Goal: Task Accomplishment & Management: Manage account settings

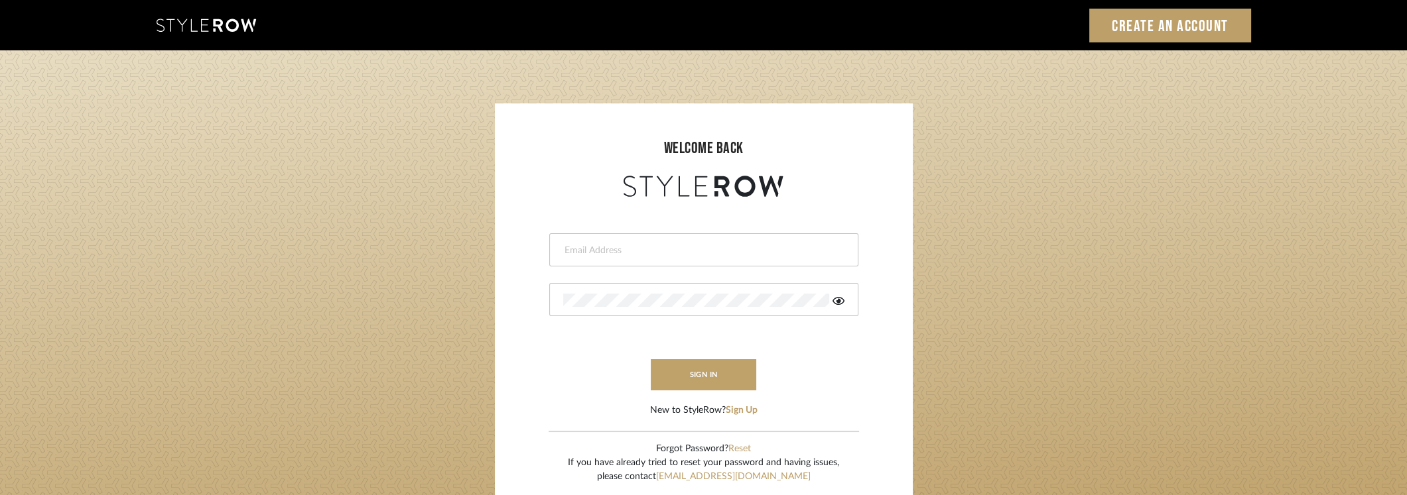
type input "[EMAIL_ADDRESS][DOMAIN_NAME]"
click at [695, 373] on button "sign in" at bounding box center [704, 374] width 106 height 31
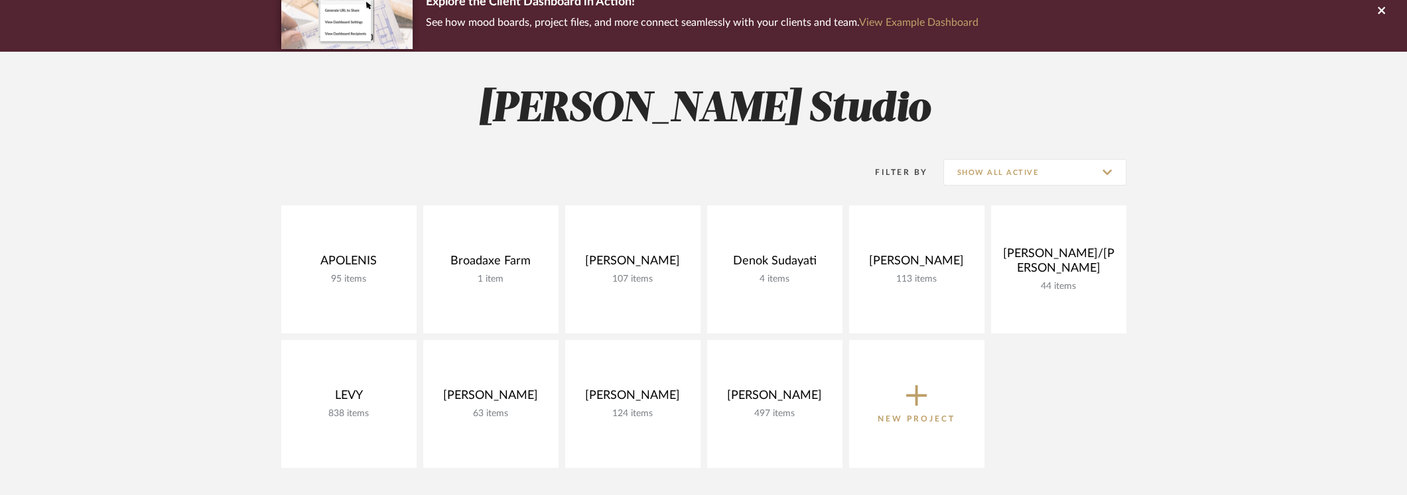
scroll to position [66, 0]
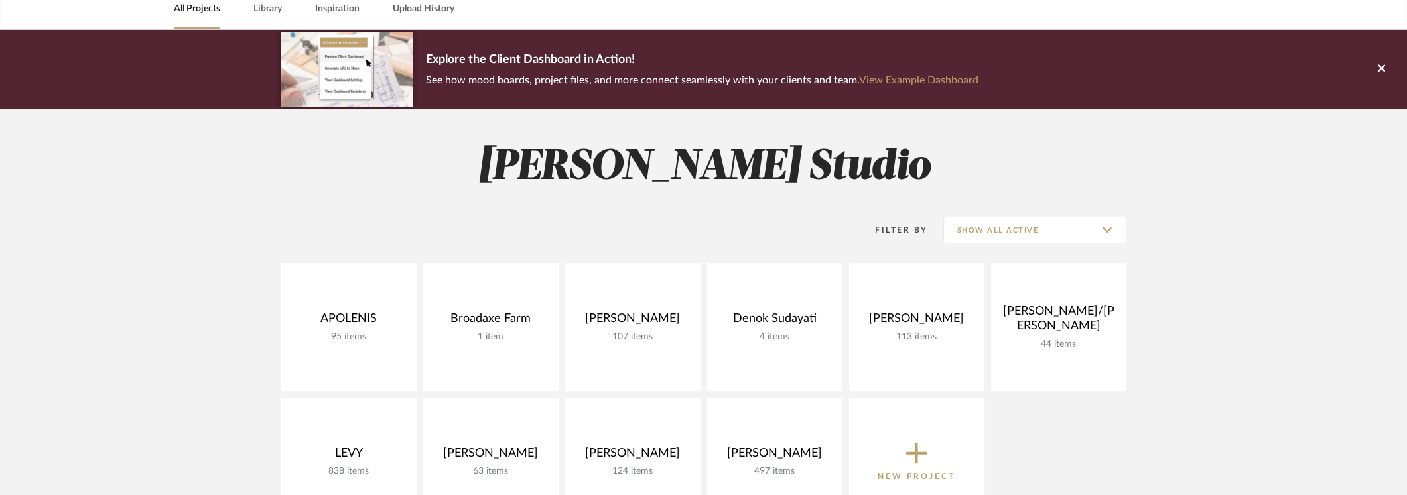
click at [1380, 70] on icon at bounding box center [1381, 68] width 7 height 12
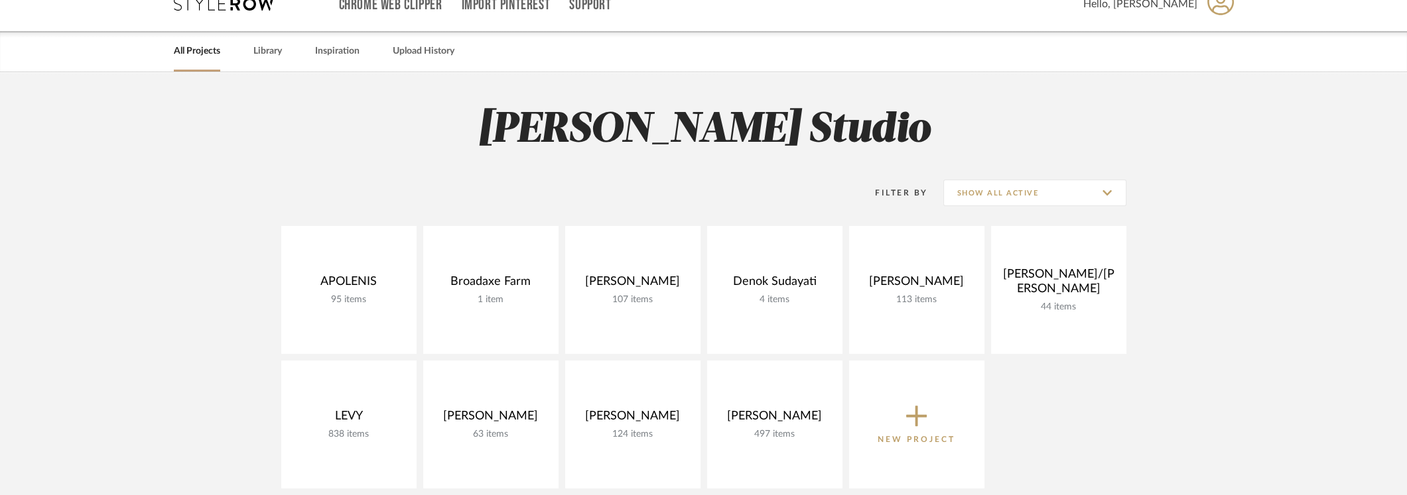
scroll to position [0, 0]
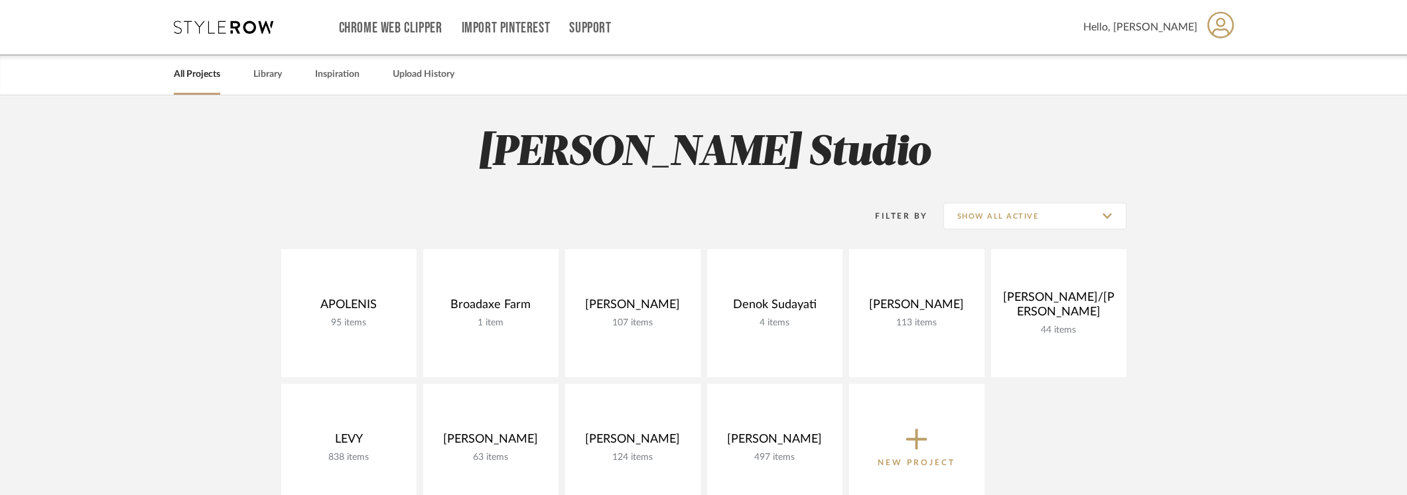
click at [1215, 26] on icon at bounding box center [1220, 25] width 27 height 28
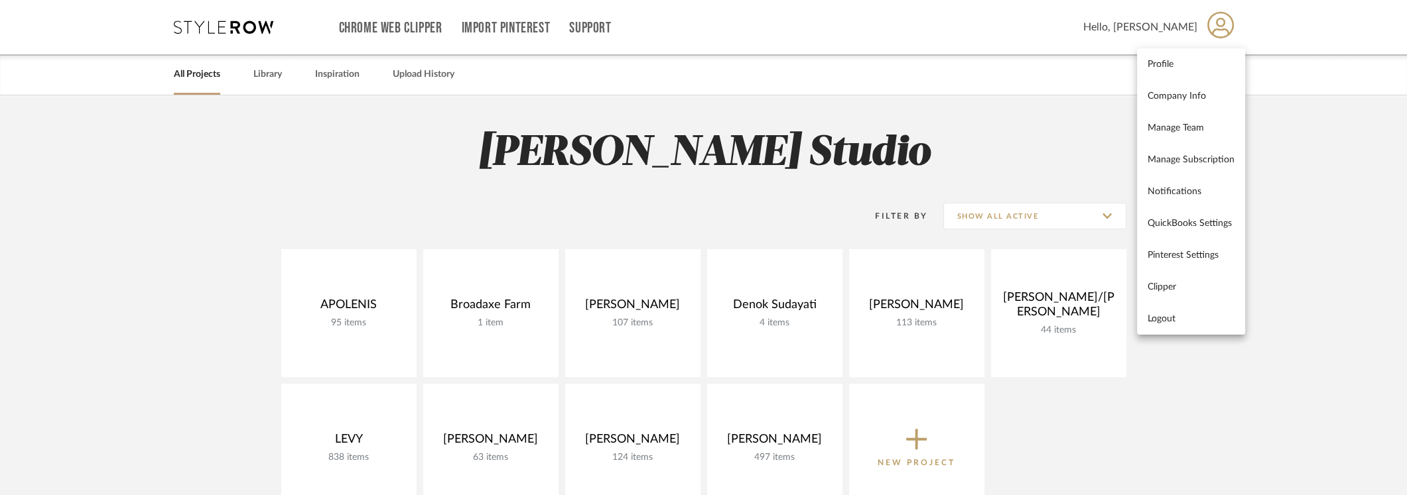
click at [1172, 131] on span "Manage Team" at bounding box center [1190, 127] width 87 height 11
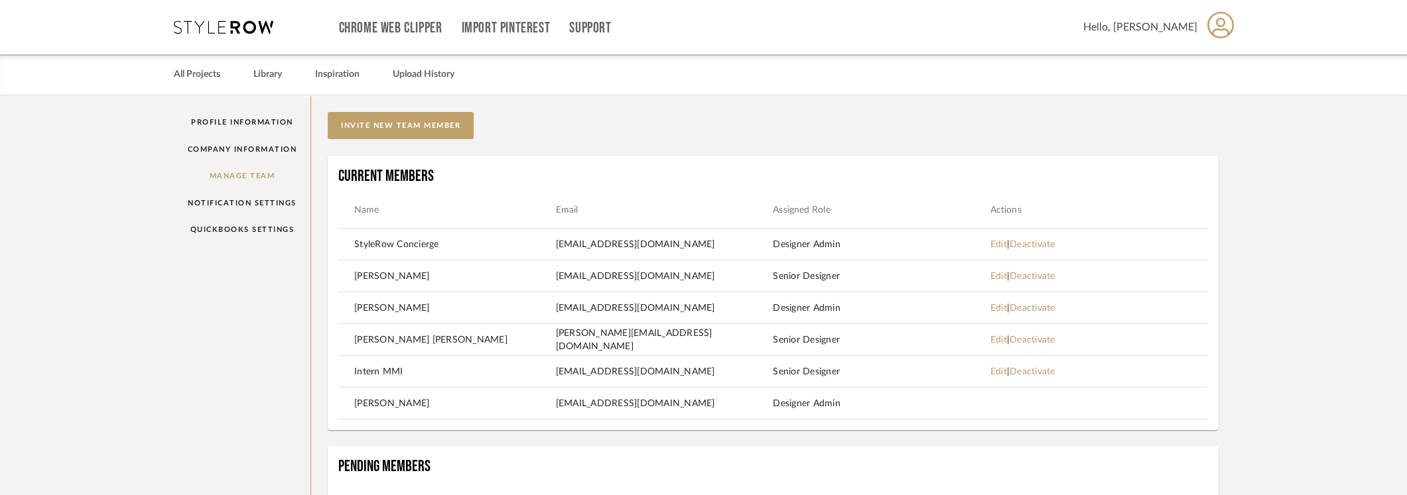
click at [392, 125] on button "invite new team member" at bounding box center [401, 125] width 146 height 27
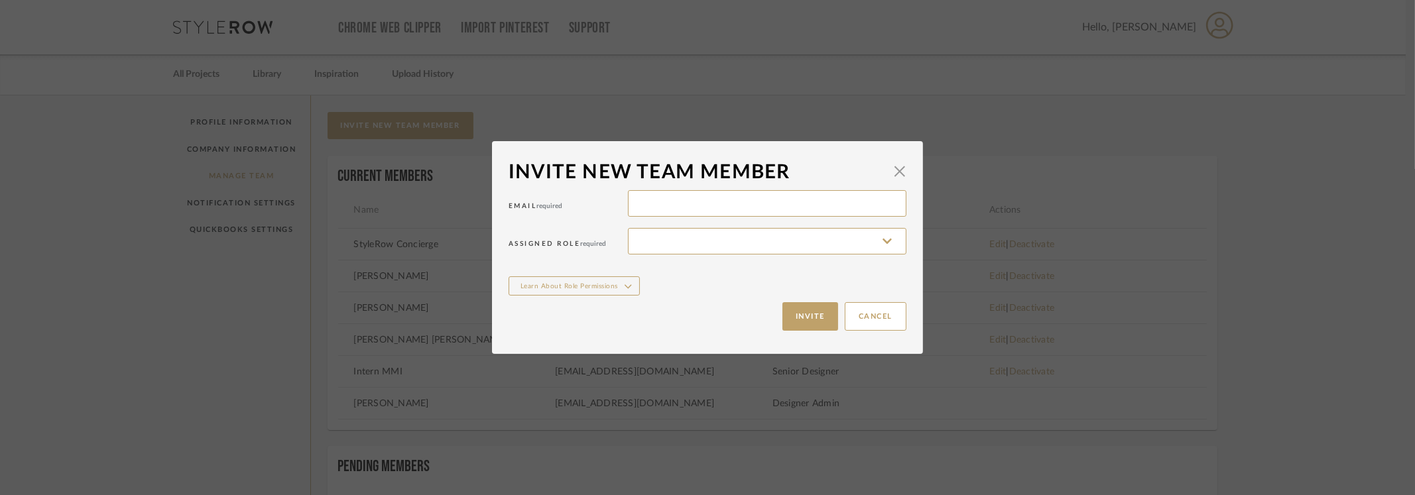
click at [655, 201] on input at bounding box center [767, 203] width 279 height 27
type input "[EMAIL_ADDRESS][DOMAIN_NAME]"
click at [883, 238] on input at bounding box center [767, 241] width 279 height 27
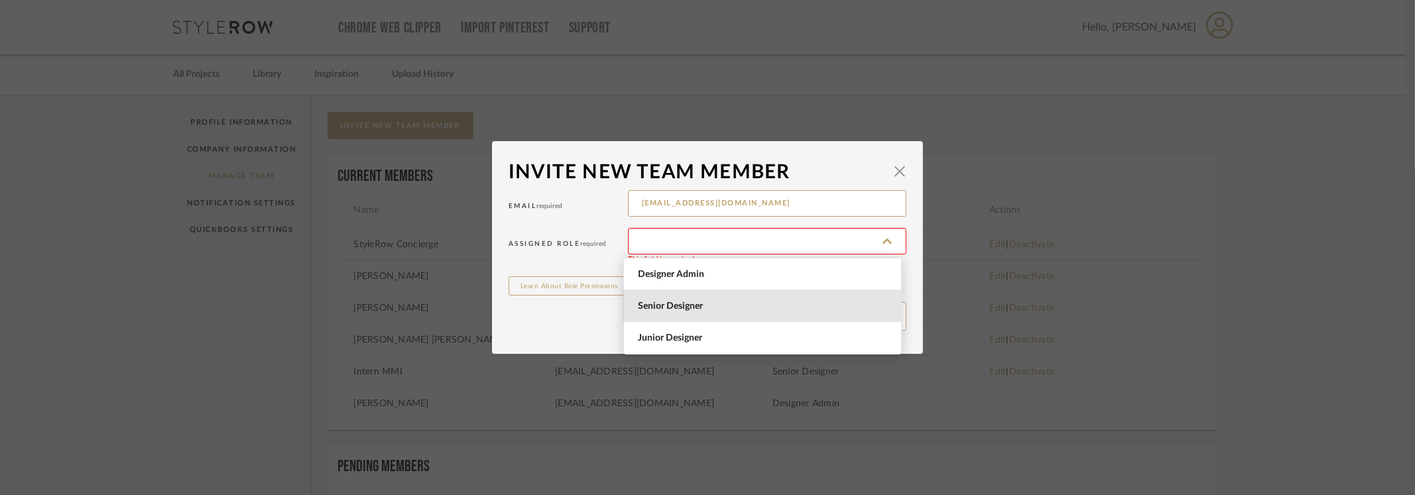
click at [732, 308] on span "Senior Designer" at bounding box center [764, 306] width 253 height 11
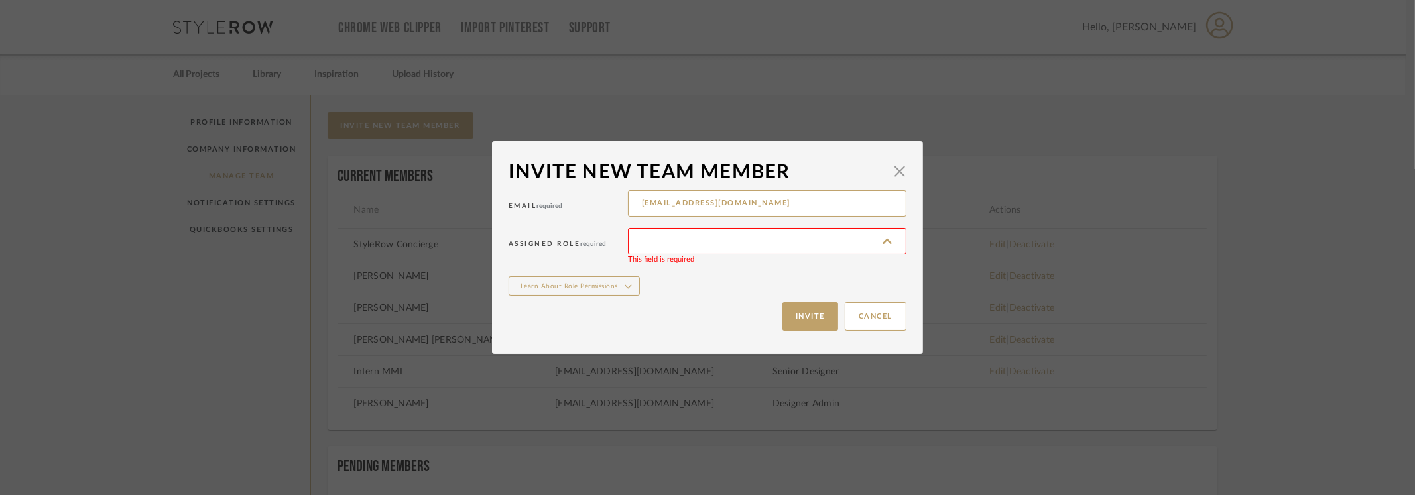
type input "Senior Designer"
click at [808, 314] on button "Invite" at bounding box center [811, 316] width 56 height 29
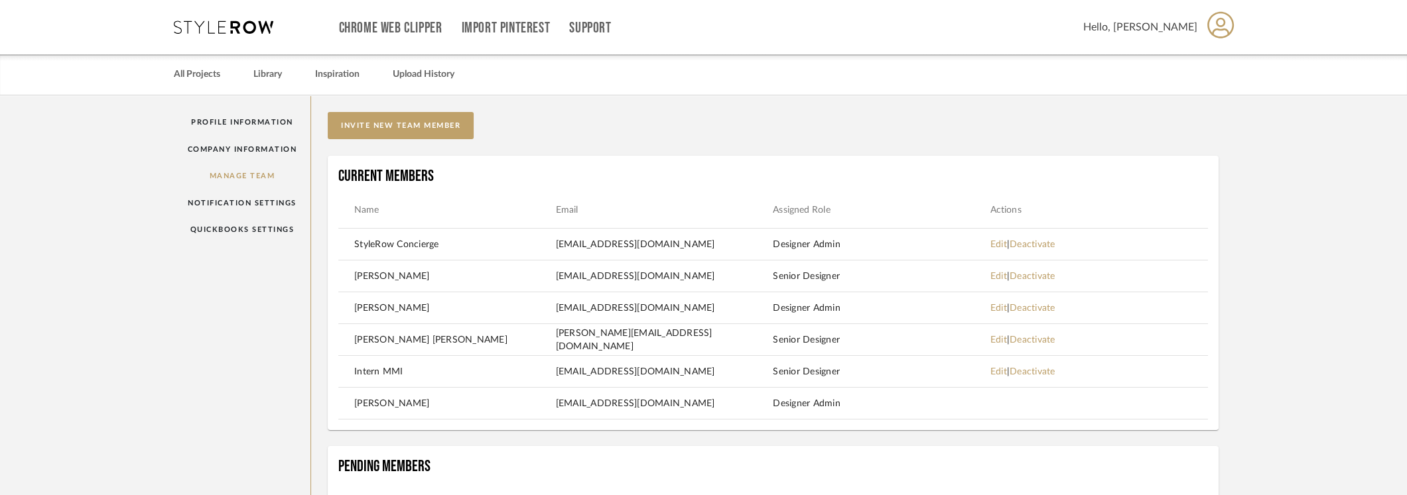
click at [998, 306] on link "Edit" at bounding box center [998, 308] width 17 height 9
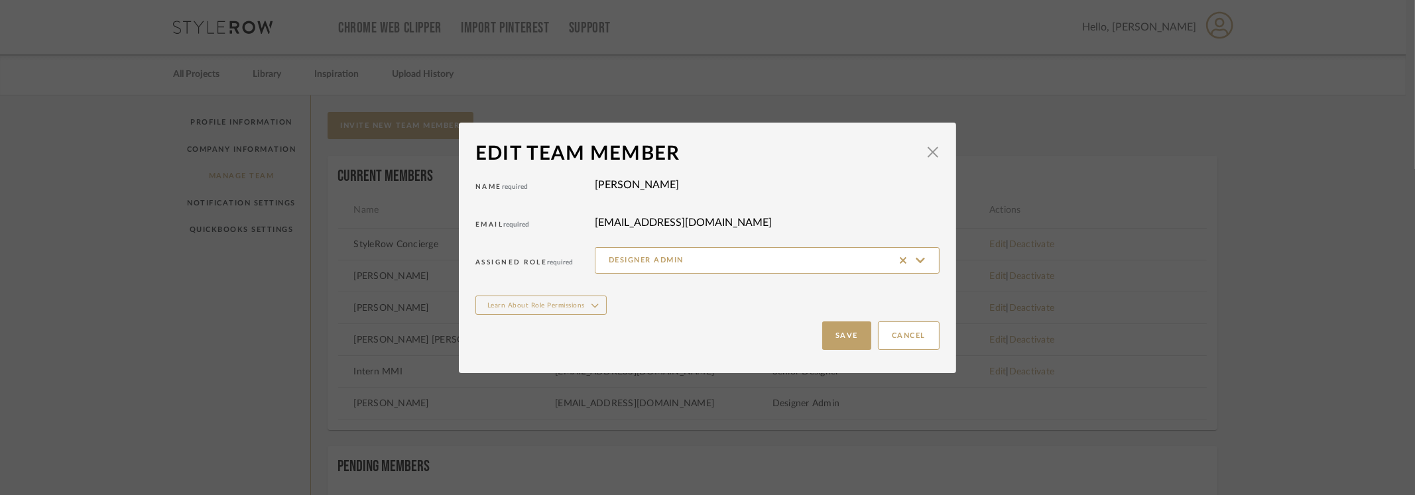
click at [849, 336] on button "Save" at bounding box center [846, 336] width 49 height 29
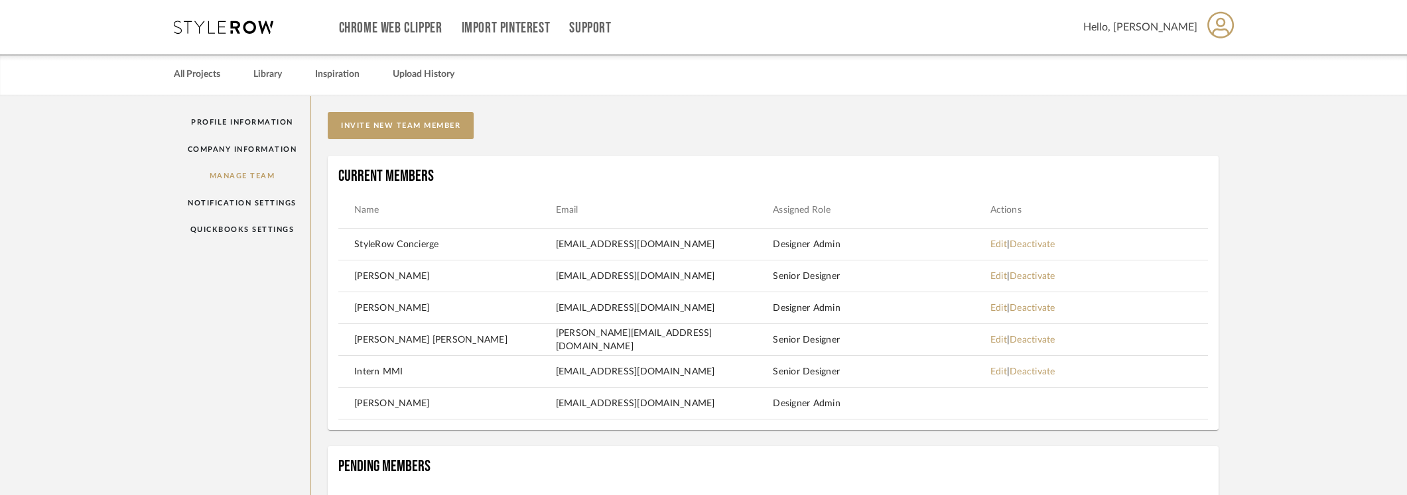
click at [1224, 30] on icon at bounding box center [1220, 24] width 27 height 27
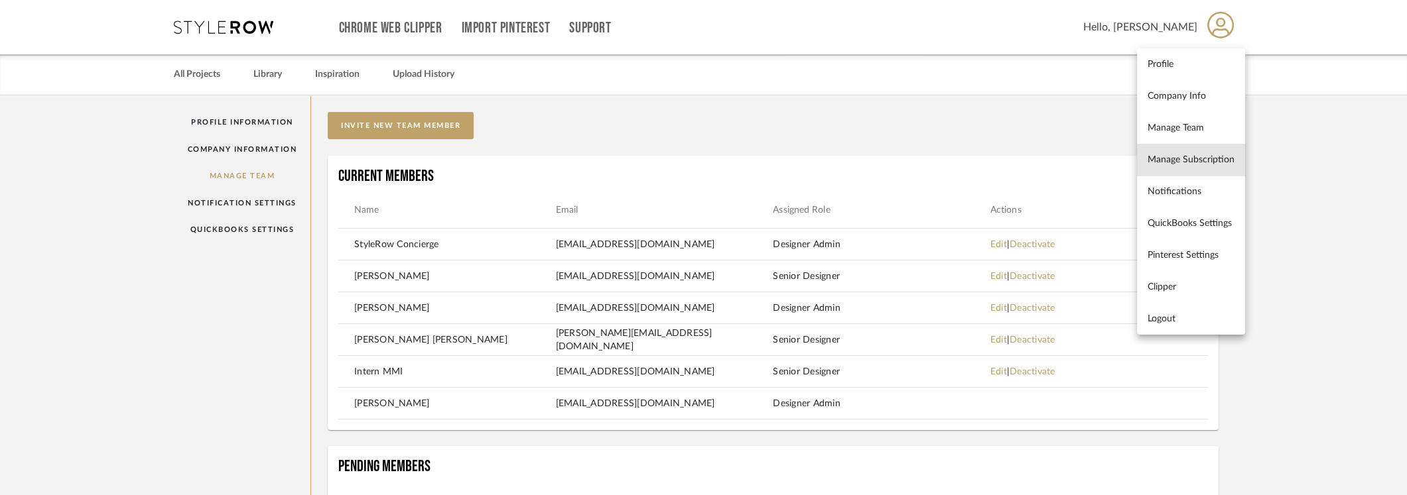
click at [1204, 157] on span "Manage Subscription" at bounding box center [1190, 159] width 87 height 11
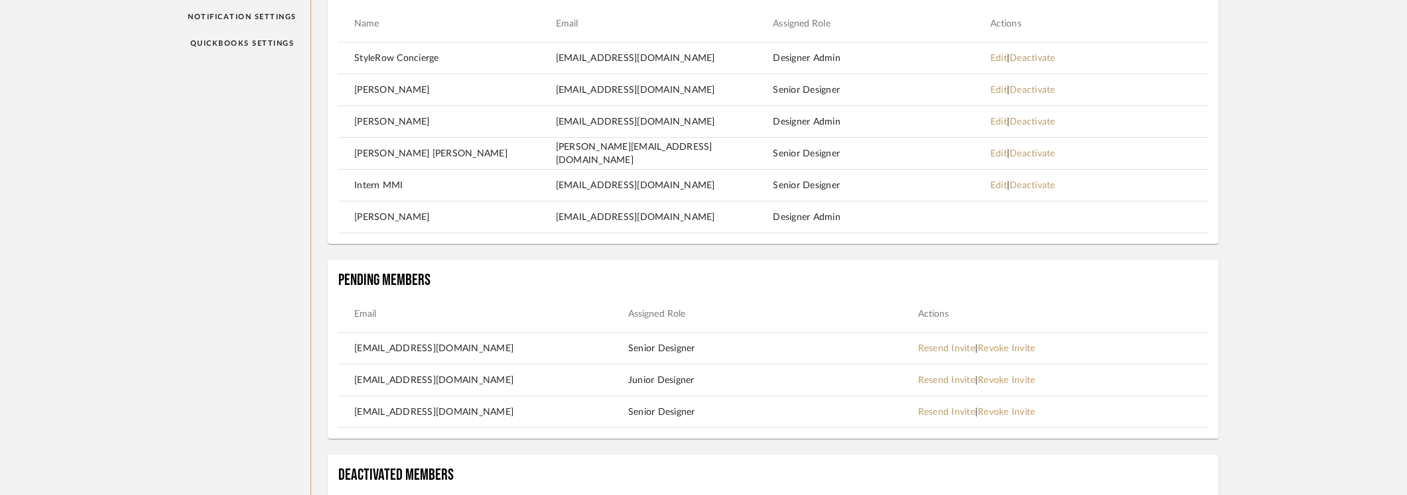
scroll to position [199, 0]
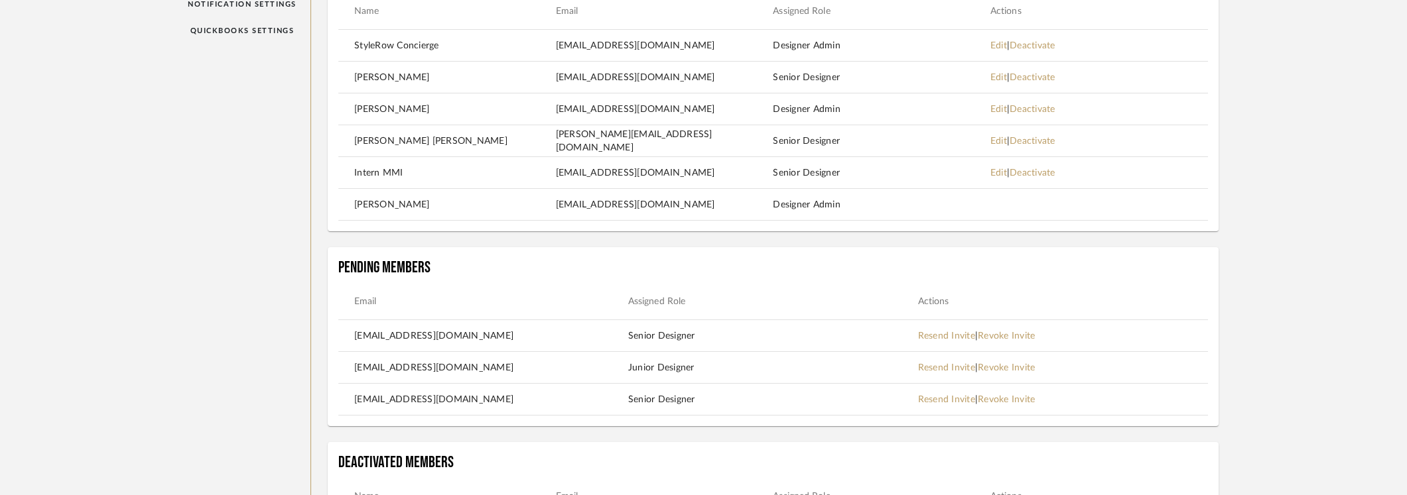
click at [1017, 399] on link "Revoke Invite" at bounding box center [1006, 399] width 57 height 9
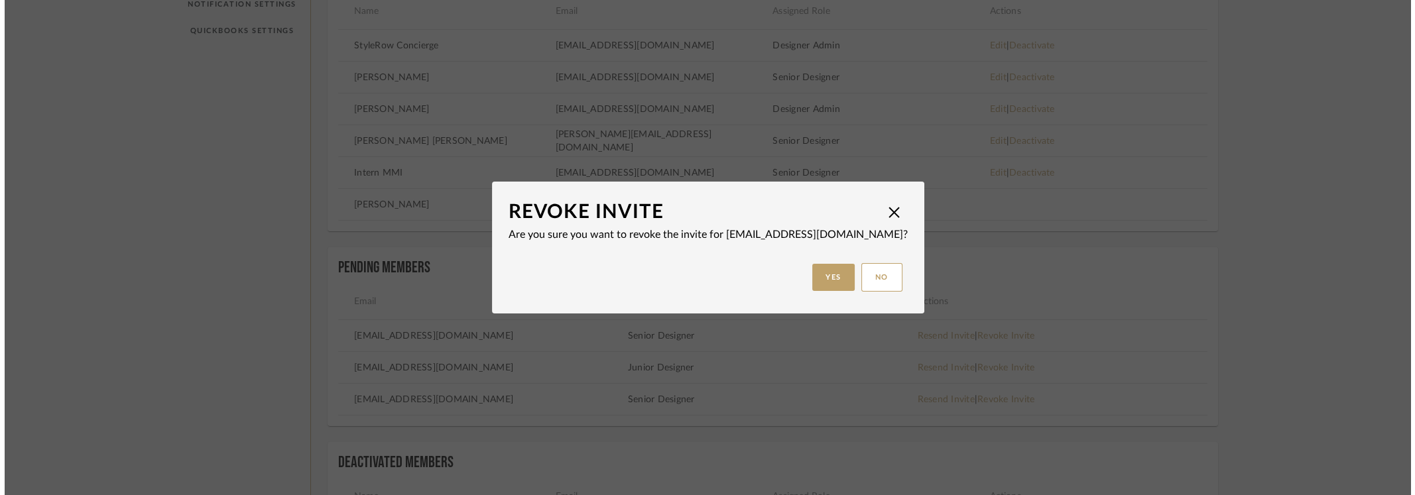
scroll to position [0, 0]
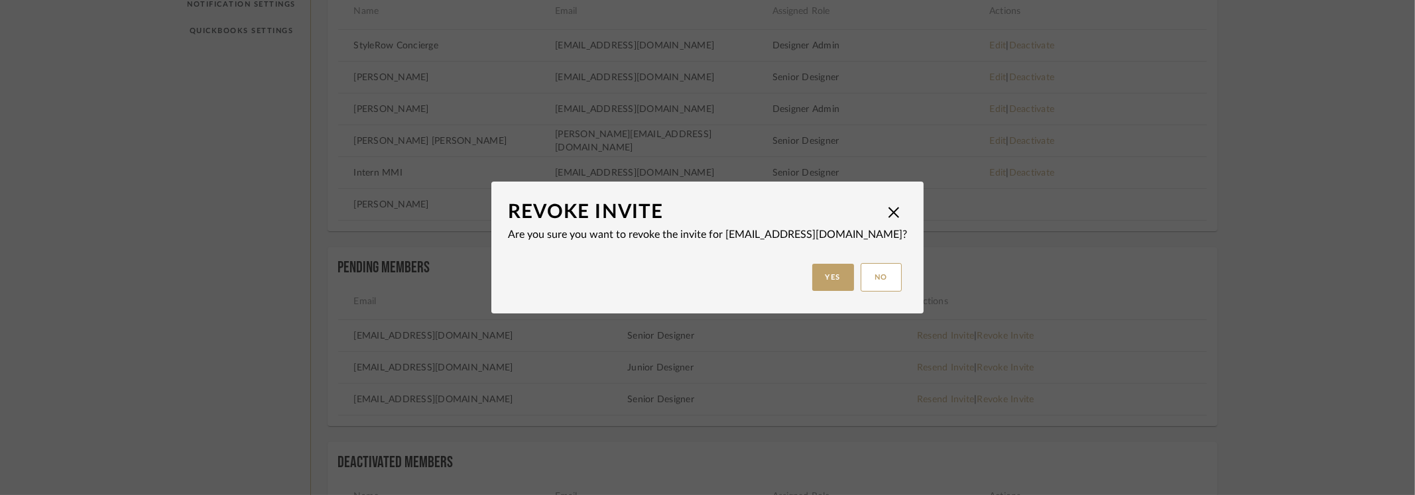
click at [813, 278] on button "Yes" at bounding box center [834, 277] width 42 height 27
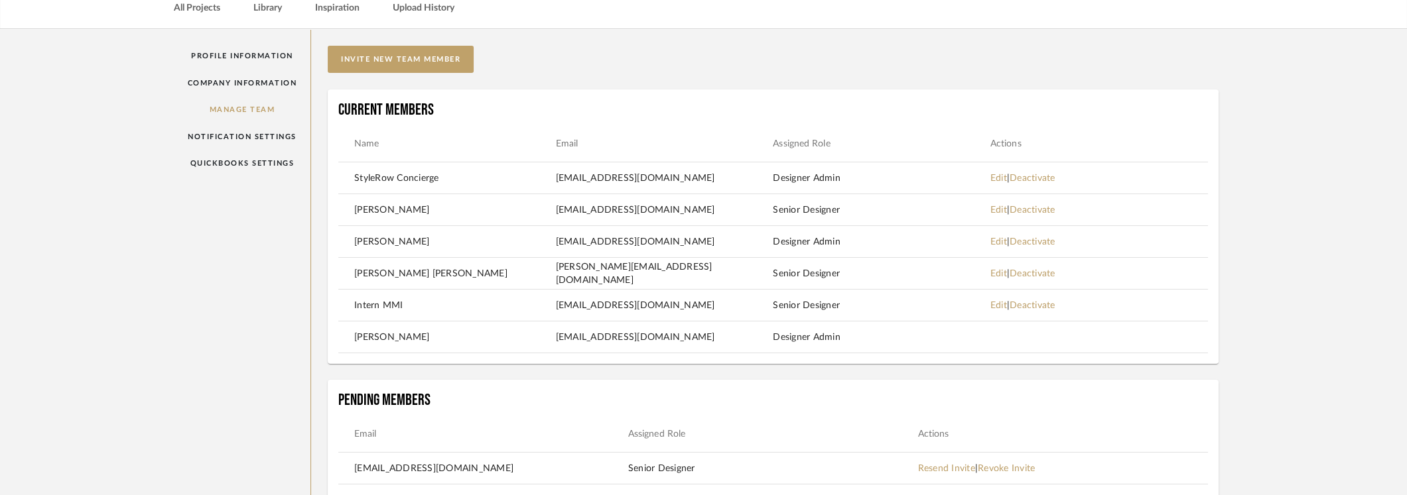
scroll to position [66, 0]
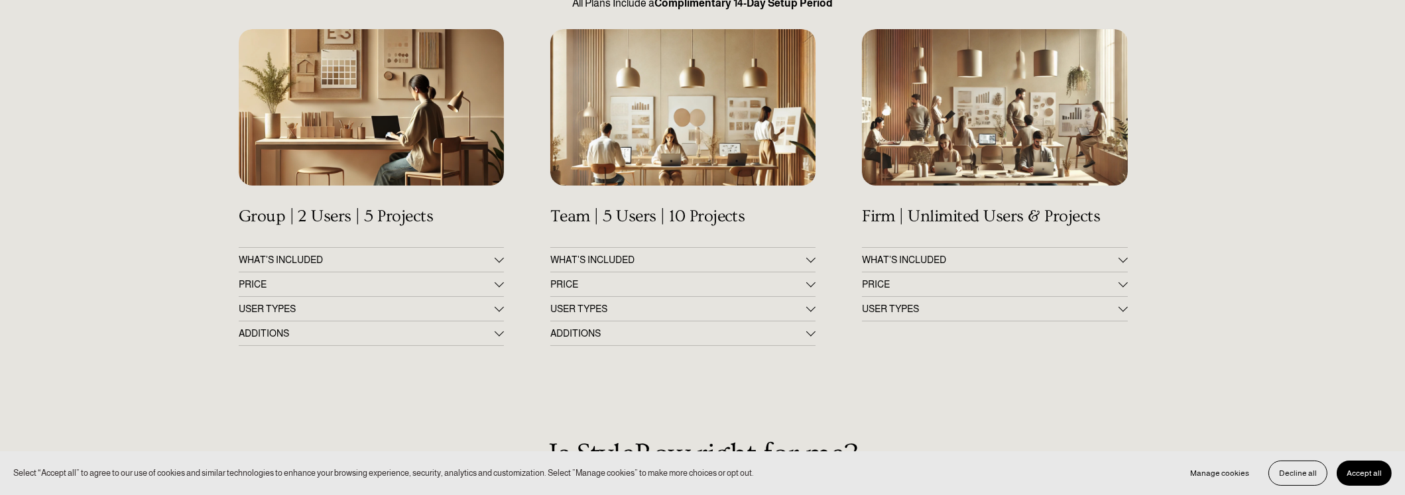
scroll to position [265, 0]
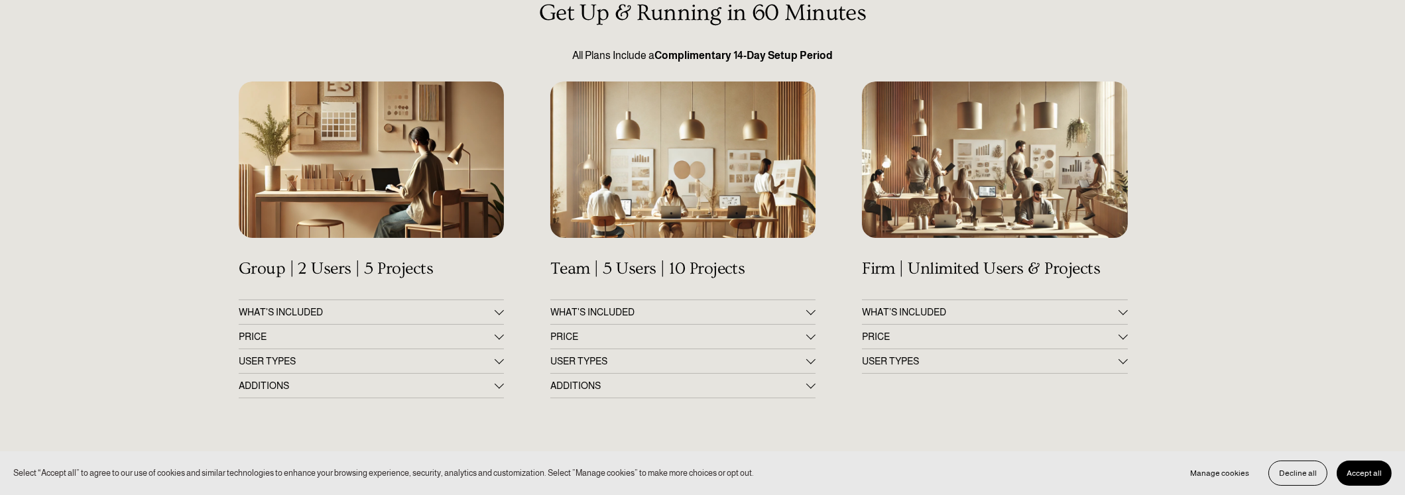
scroll to position [265, 0]
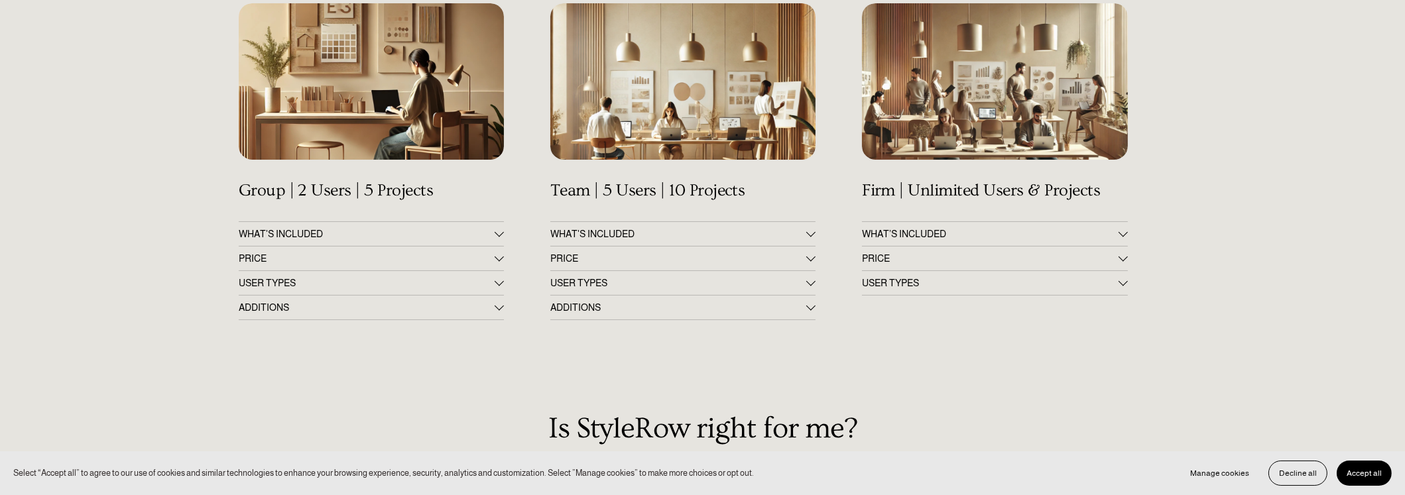
click at [1121, 256] on div at bounding box center [1123, 257] width 9 height 9
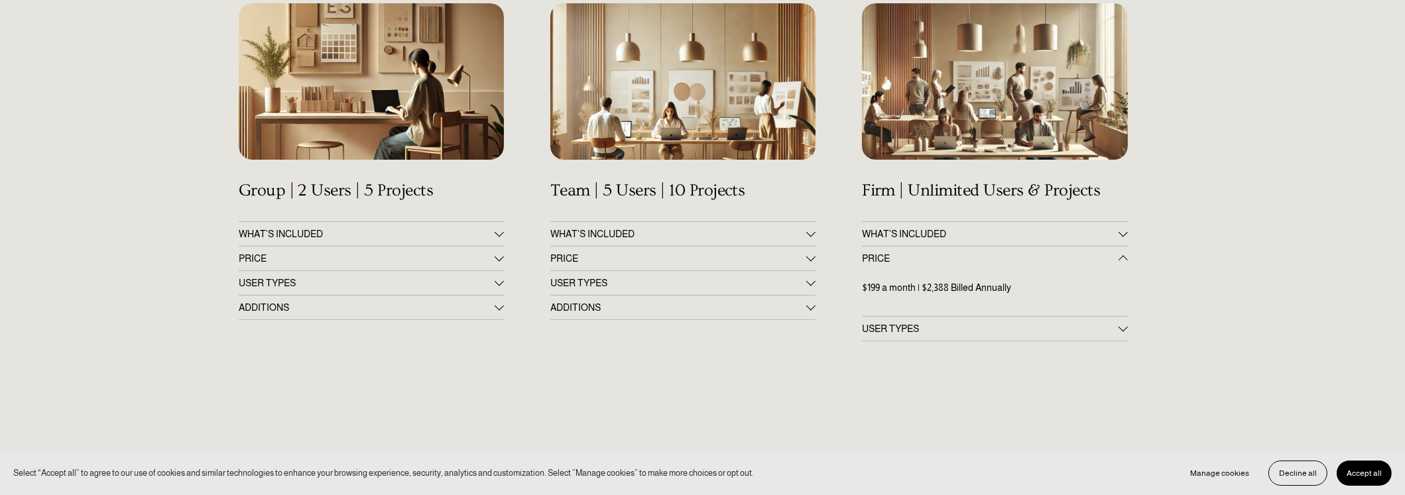
click at [812, 255] on div at bounding box center [811, 257] width 9 height 9
click at [824, 397] on div "Get Up & Running in 60 Minutes All Plans Include a Complimentary 14-Day Setup P…" at bounding box center [702, 404] width 1405 height 965
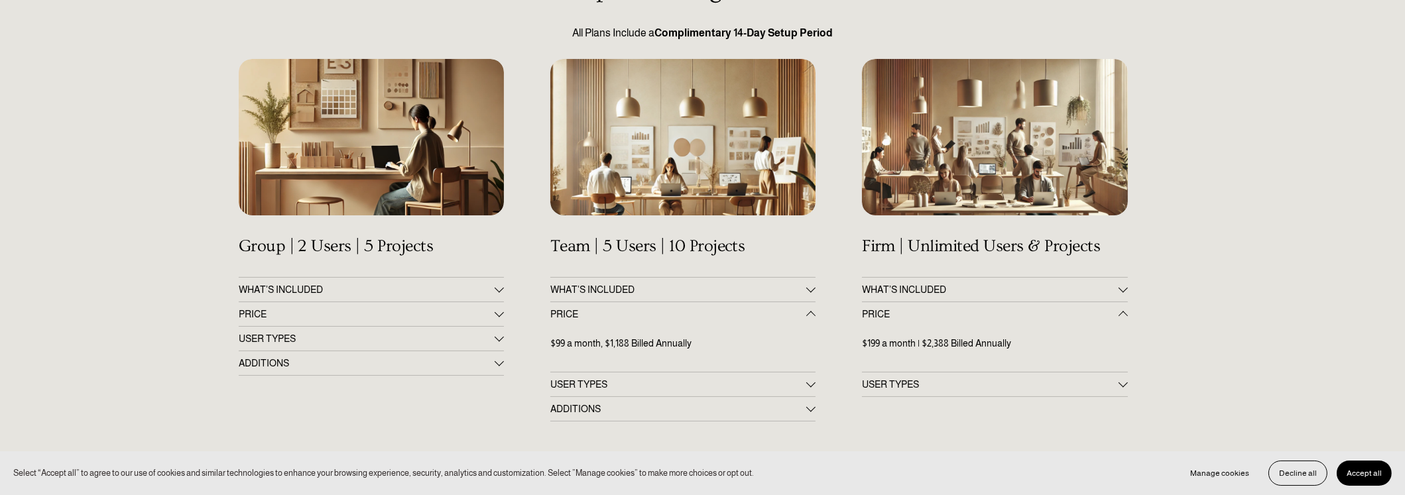
scroll to position [199, 0]
